Goal: Task Accomplishment & Management: Manage account settings

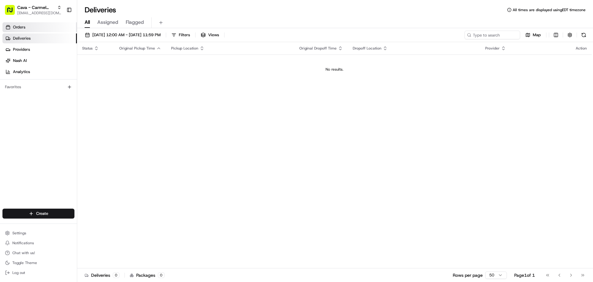
click at [39, 24] on link "Orders" at bounding box center [39, 27] width 74 height 10
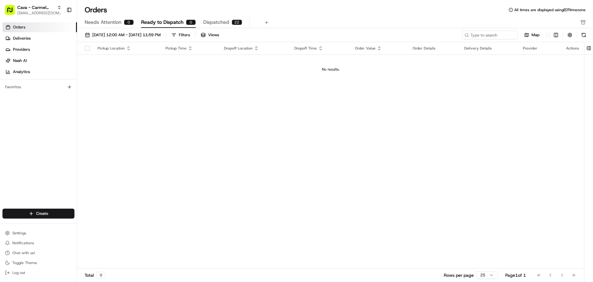
click at [96, 21] on span "Needs Attention" at bounding box center [103, 22] width 37 height 7
